Goal: Task Accomplishment & Management: Use online tool/utility

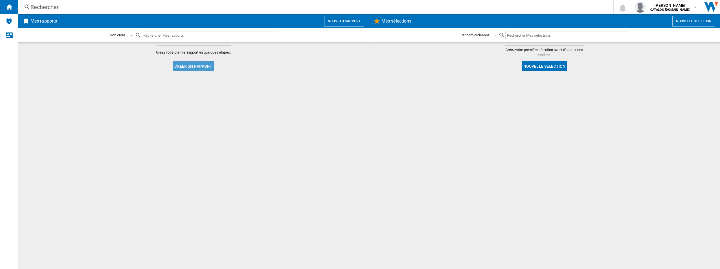
click at [199, 66] on button "Créer un rapport" at bounding box center [193, 66] width 41 height 10
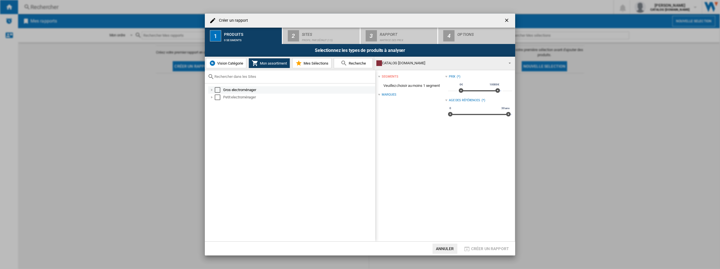
click at [217, 89] on div "Select" at bounding box center [218, 90] width 6 height 6
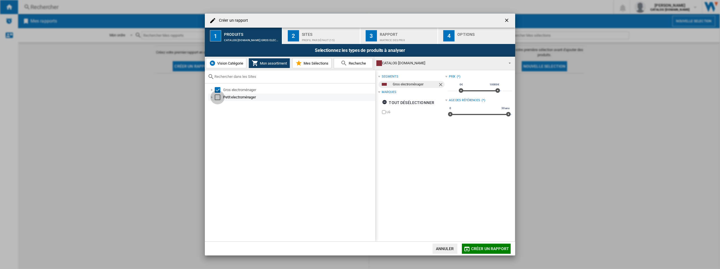
click at [217, 97] on div "Select" at bounding box center [218, 98] width 6 height 6
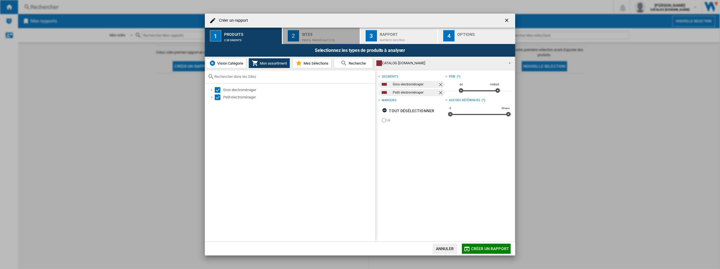
click at [320, 33] on div "Sites" at bounding box center [330, 33] width 56 height 6
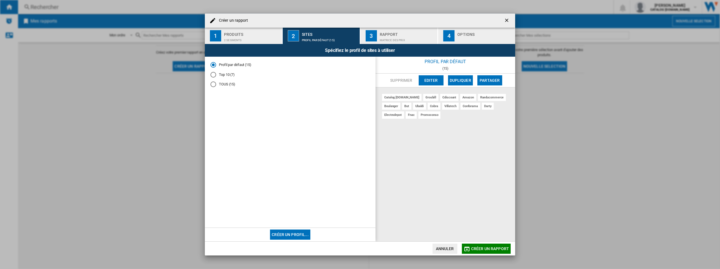
click at [216, 75] on md-radio-button "Top 10 (7)" at bounding box center [290, 74] width 159 height 5
click at [417, 39] on div "Matrice des prix" at bounding box center [408, 39] width 56 height 6
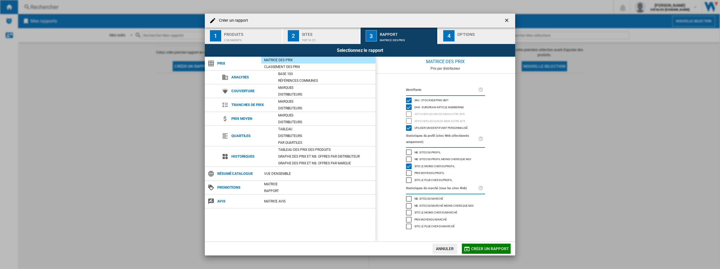
click at [468, 29] on button "4 Options" at bounding box center [476, 36] width 77 height 16
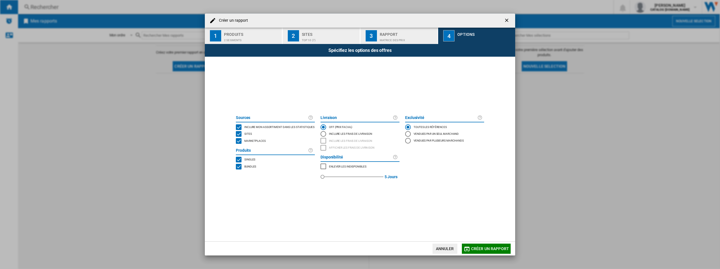
click at [251, 141] on span "Marketplaces" at bounding box center [254, 141] width 21 height 4
click at [491, 253] on md-dialog-actions "Annuler Créer un rapport" at bounding box center [360, 249] width 310 height 14
click at [492, 250] on span "Créer un rapport" at bounding box center [490, 249] width 38 height 5
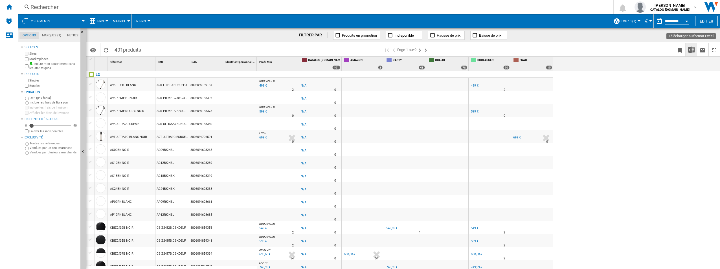
click at [692, 51] on img "Télécharger au format Excel" at bounding box center [691, 50] width 7 height 7
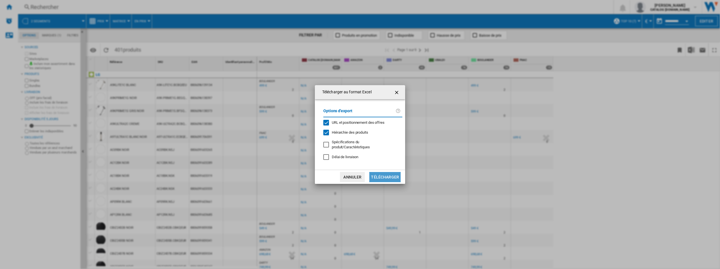
click at [388, 179] on button "Télécharger" at bounding box center [384, 177] width 31 height 10
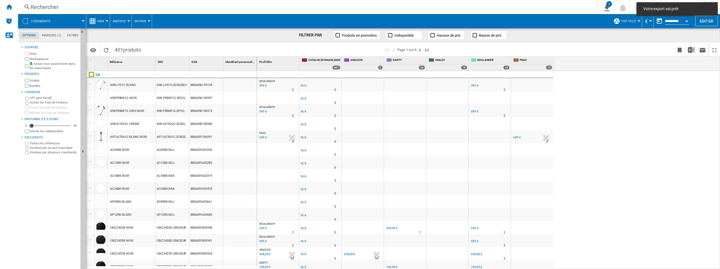
click at [669, 77] on div "BOULANGER : FR BOULANGER -1.0 % 499 € % N/A 2 BOULANGER : FR BOULANGER -1.0 % -…" at bounding box center [488, 170] width 463 height 198
click at [583, 5] on div "Rechercher" at bounding box center [306, 7] width 553 height 8
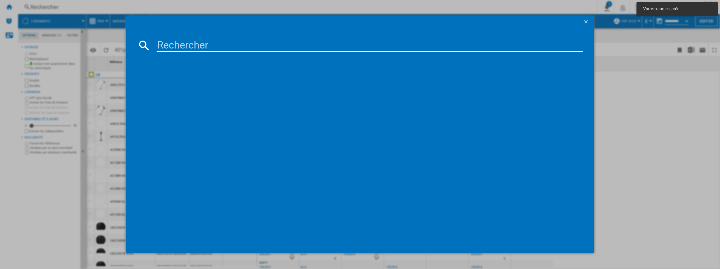
click at [587, 21] on ng-md-icon "getI18NText('BUTTONS.CLOSE_DIALOG')" at bounding box center [586, 22] width 7 height 7
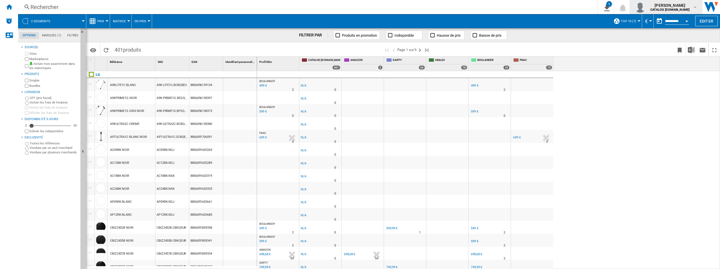
click at [676, 4] on span "yuhan gu" at bounding box center [669, 6] width 39 height 6
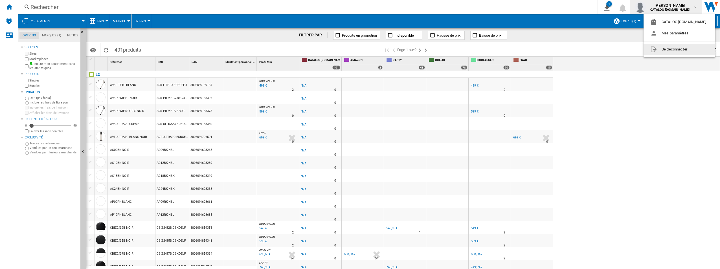
click at [667, 50] on button "Se déconnecter" at bounding box center [680, 49] width 72 height 11
